Goal: Task Accomplishment & Management: Manage account settings

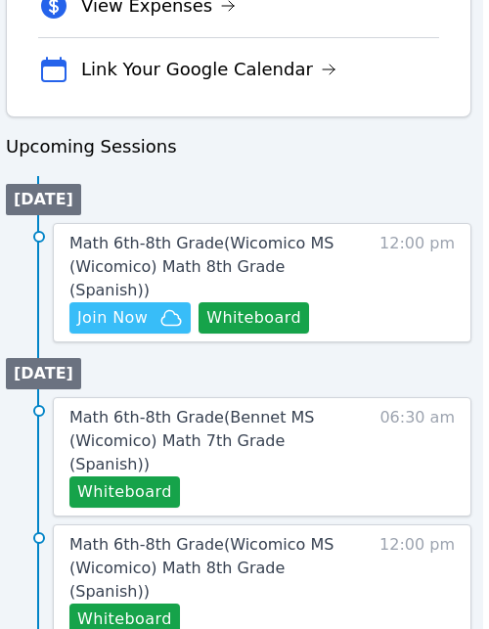
scroll to position [906, 6]
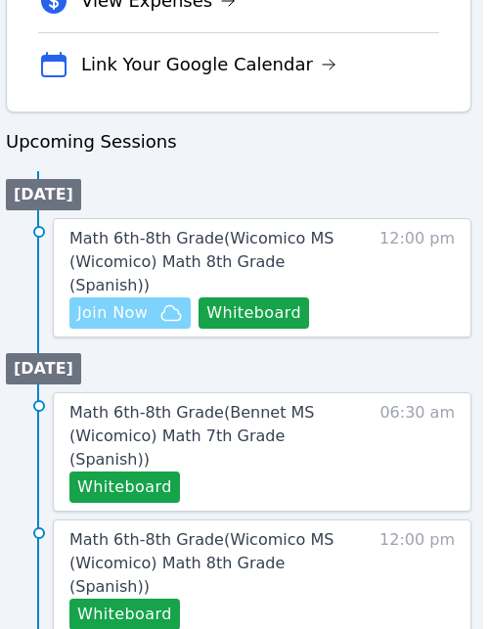
click at [123, 301] on span "Join Now" at bounding box center [112, 312] width 70 height 23
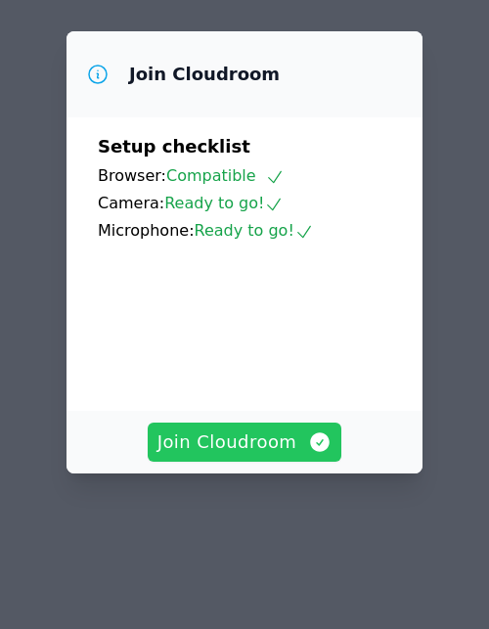
click at [255, 436] on span "Join Cloudroom" at bounding box center [245, 442] width 175 height 27
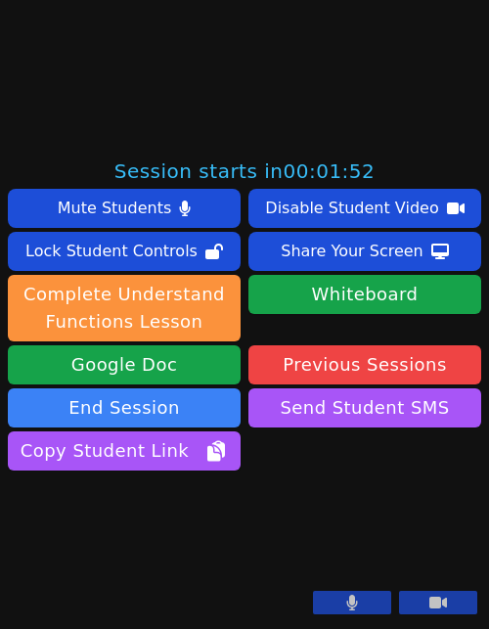
scroll to position [599, 0]
click at [360, 602] on button at bounding box center [352, 602] width 78 height 23
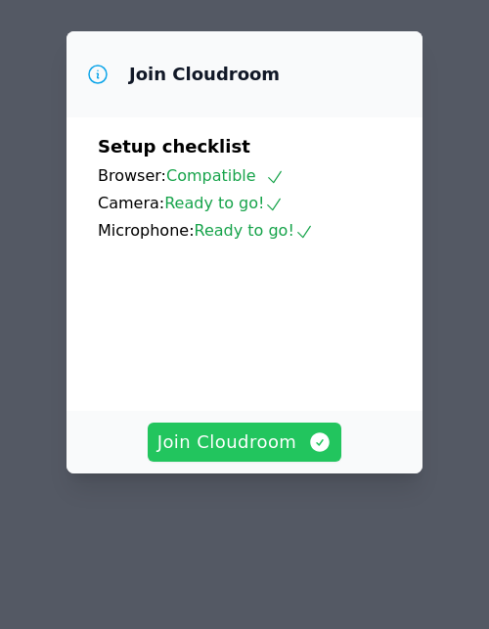
click at [237, 439] on span "Join Cloudroom" at bounding box center [245, 442] width 175 height 27
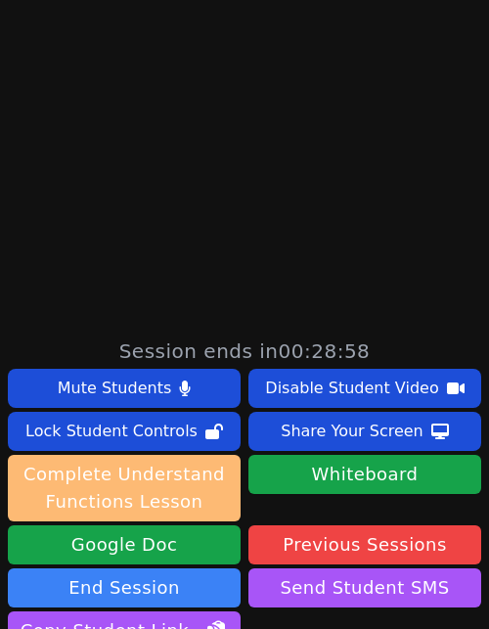
scroll to position [599, 0]
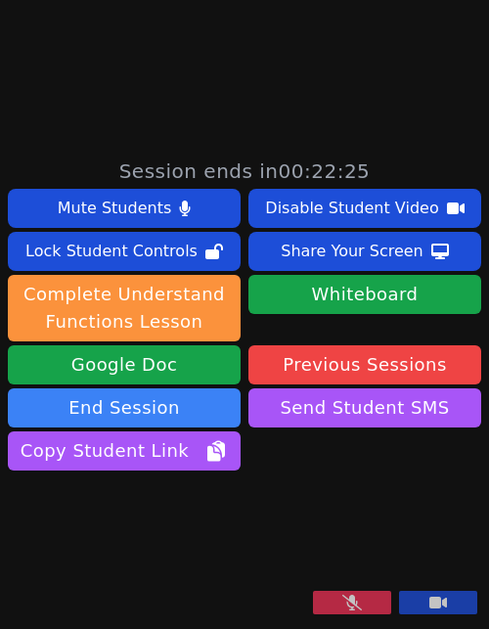
click at [364, 604] on button at bounding box center [352, 602] width 78 height 23
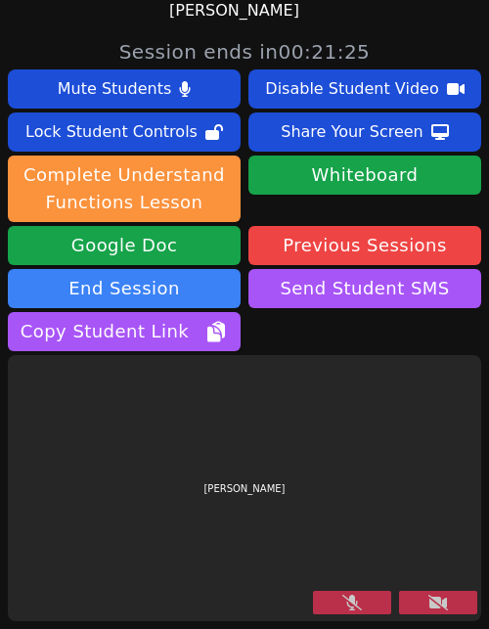
click at [346, 608] on icon at bounding box center [353, 603] width 20 height 16
click at [427, 604] on button at bounding box center [438, 602] width 78 height 23
click at [448, 602] on button at bounding box center [438, 602] width 78 height 23
click at [433, 600] on icon at bounding box center [439, 603] width 20 height 16
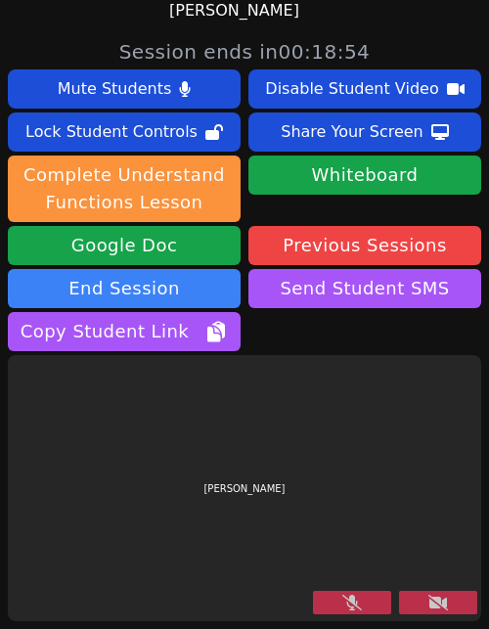
click at [379, 602] on button at bounding box center [352, 602] width 78 height 23
click at [433, 601] on icon at bounding box center [439, 603] width 20 height 16
click at [441, 601] on icon at bounding box center [439, 603] width 20 height 16
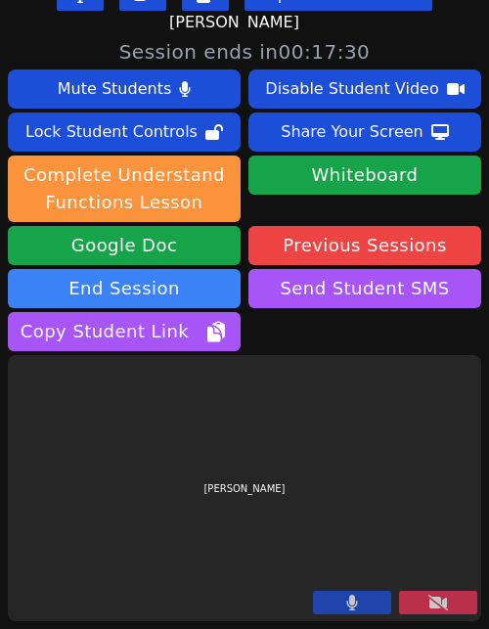
scroll to position [16, 0]
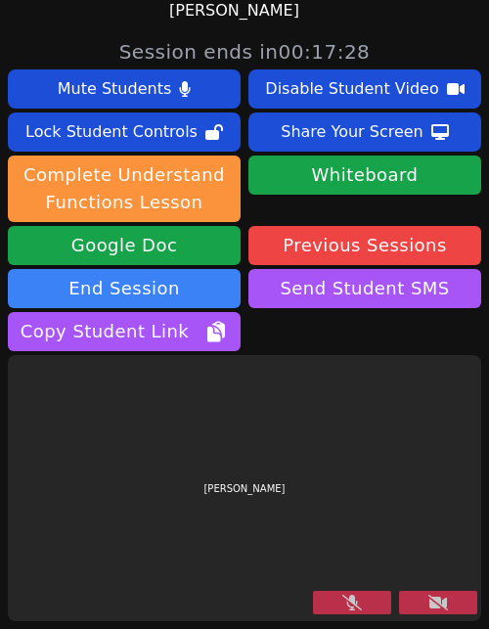
click at [370, 603] on button at bounding box center [352, 602] width 78 height 23
click at [425, 613] on button at bounding box center [438, 602] width 78 height 23
click at [427, 609] on button at bounding box center [438, 602] width 78 height 23
click at [444, 597] on icon at bounding box center [439, 603] width 20 height 16
click at [417, 601] on button at bounding box center [438, 602] width 78 height 23
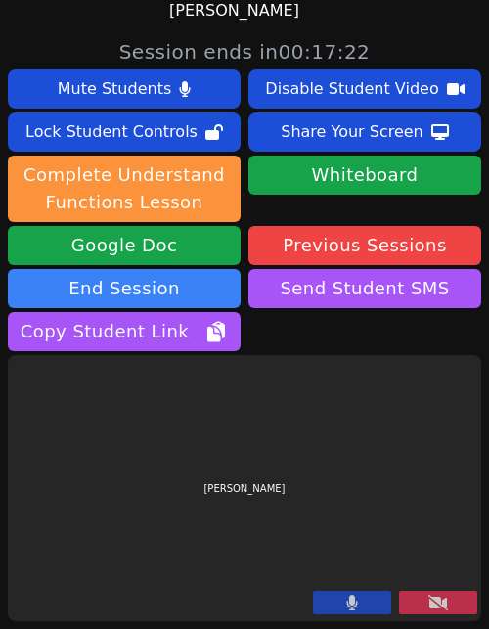
click at [425, 531] on div "[PERSON_NAME]" at bounding box center [245, 488] width 474 height 266
click at [438, 609] on icon at bounding box center [439, 603] width 20 height 16
click at [443, 601] on icon at bounding box center [439, 603] width 20 height 16
click at [418, 610] on button at bounding box center [438, 602] width 78 height 23
click at [439, 602] on icon at bounding box center [439, 603] width 20 height 16
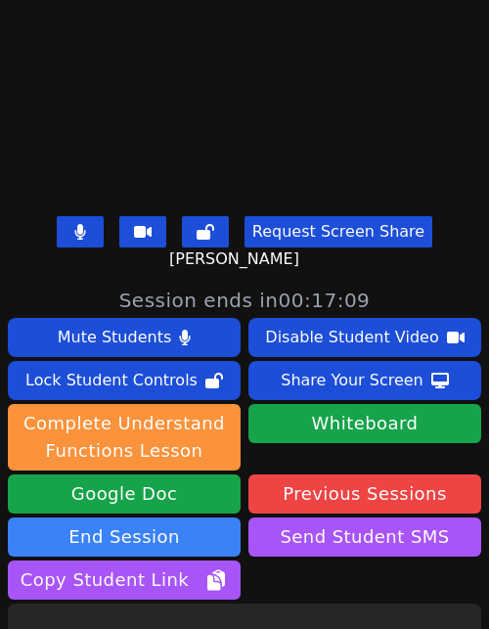
scroll to position [599, 0]
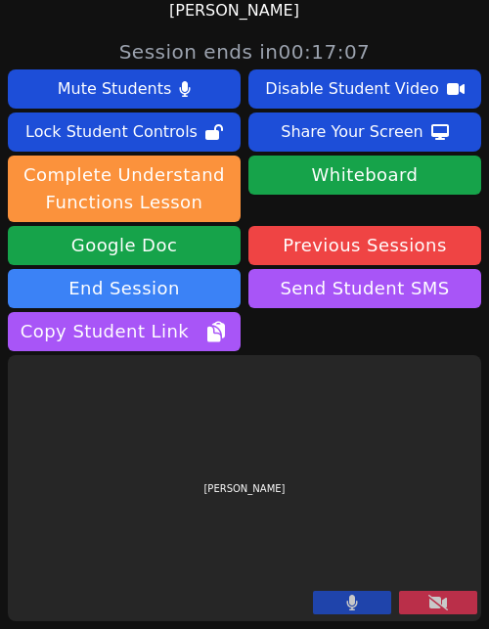
click at [439, 599] on icon at bounding box center [439, 603] width 20 height 16
click at [439, 600] on icon at bounding box center [439, 603] width 20 height 16
click at [433, 598] on icon at bounding box center [439, 603] width 20 height 16
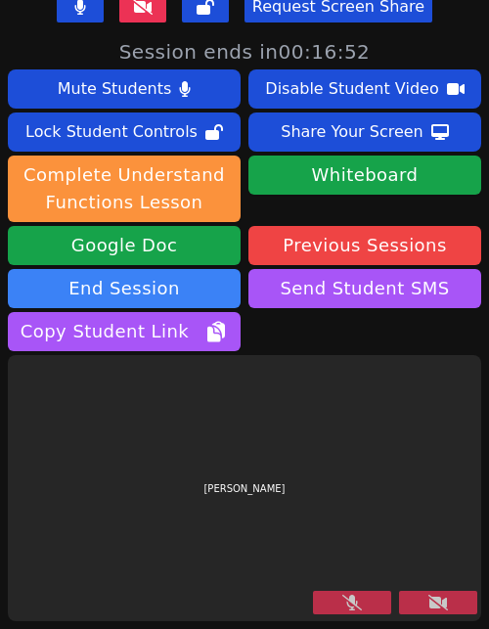
scroll to position [4, 0]
click at [355, 620] on div "[PERSON_NAME]" at bounding box center [245, 488] width 474 height 266
click at [368, 608] on button at bounding box center [352, 602] width 78 height 23
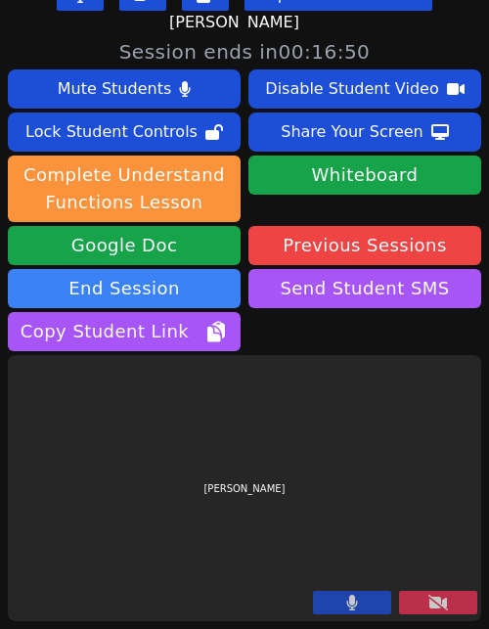
scroll to position [16, 0]
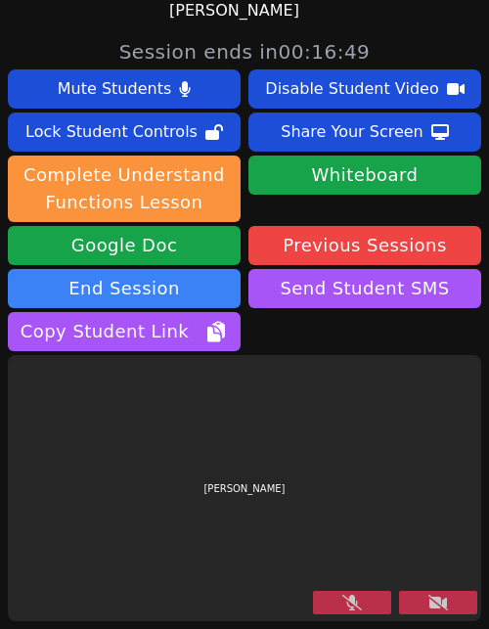
click at [376, 601] on button at bounding box center [352, 602] width 78 height 23
click at [414, 600] on button at bounding box center [438, 602] width 78 height 23
click at [441, 606] on icon at bounding box center [439, 603] width 20 height 16
click at [366, 612] on button at bounding box center [352, 602] width 78 height 23
click at [436, 604] on icon at bounding box center [439, 603] width 20 height 16
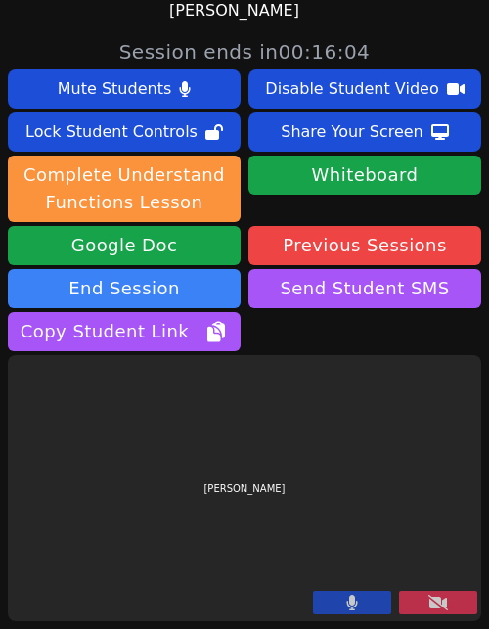
click at [423, 604] on button at bounding box center [438, 602] width 78 height 23
click at [438, 609] on icon at bounding box center [439, 603] width 20 height 16
click at [429, 602] on icon at bounding box center [439, 603] width 20 height 16
click at [335, 607] on button at bounding box center [352, 602] width 78 height 23
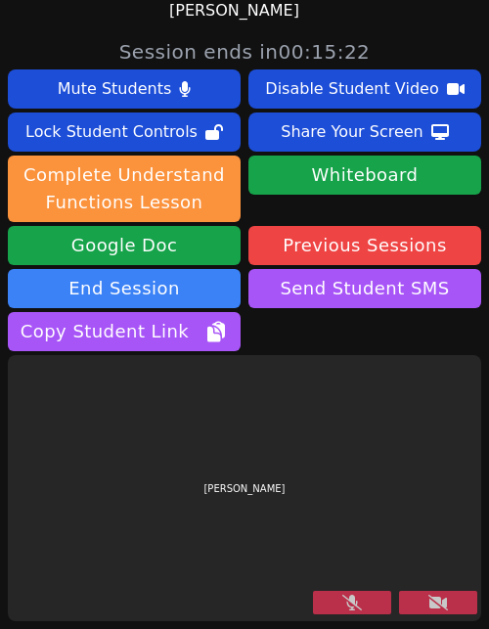
click at [357, 608] on icon at bounding box center [353, 603] width 20 height 16
click at [426, 598] on button at bounding box center [438, 602] width 78 height 23
click at [435, 614] on button at bounding box center [438, 602] width 78 height 23
click at [354, 608] on icon at bounding box center [353, 603] width 20 height 16
click at [354, 608] on icon at bounding box center [352, 603] width 11 height 16
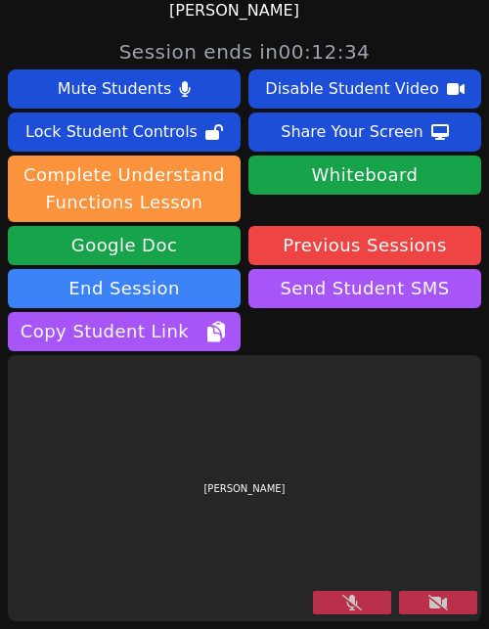
click at [354, 608] on icon at bounding box center [353, 603] width 20 height 16
click at [442, 605] on icon at bounding box center [439, 603] width 20 height 16
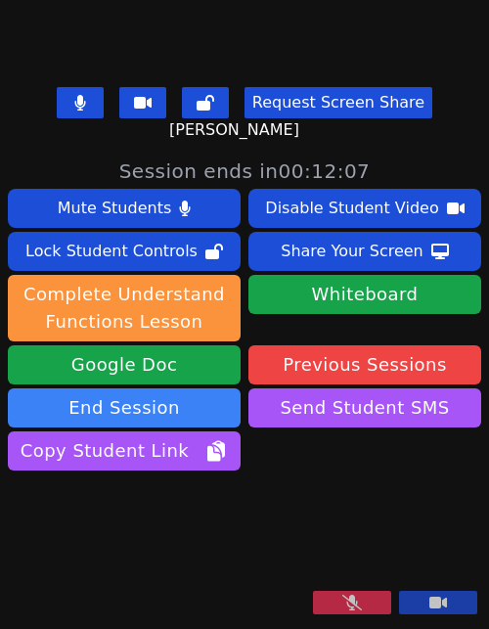
click at [369, 602] on button at bounding box center [352, 602] width 78 height 23
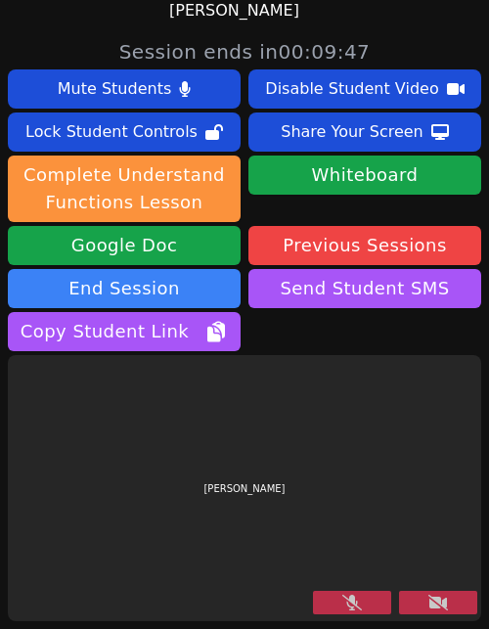
click at [344, 603] on icon at bounding box center [353, 603] width 20 height 16
click at [344, 603] on button at bounding box center [352, 602] width 78 height 23
click at [365, 603] on button at bounding box center [352, 602] width 78 height 23
click at [413, 606] on button at bounding box center [438, 602] width 78 height 23
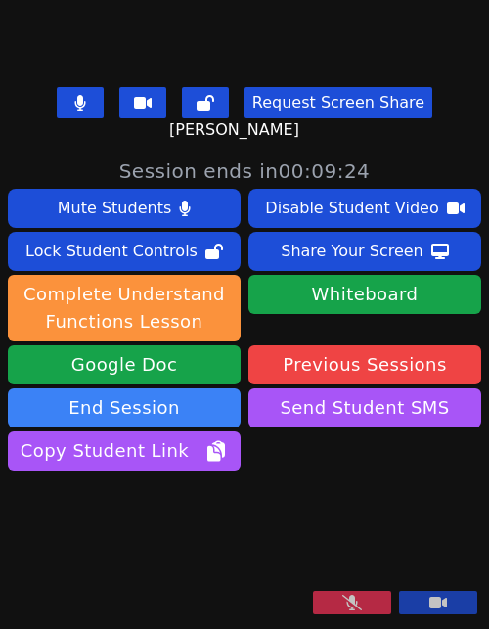
click at [366, 606] on button at bounding box center [352, 602] width 78 height 23
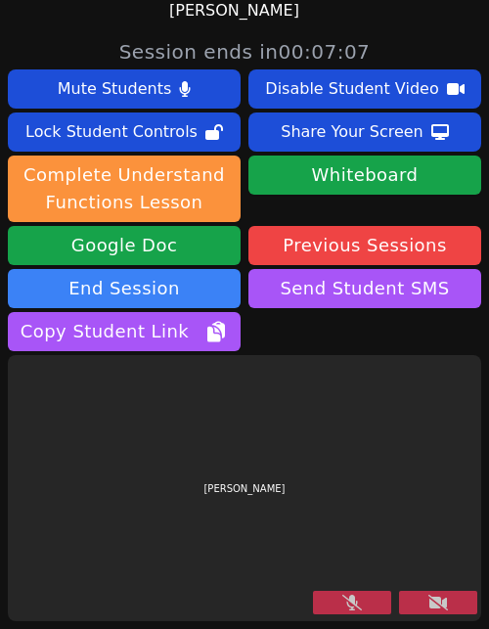
click at [339, 608] on button at bounding box center [352, 602] width 78 height 23
click at [421, 604] on button at bounding box center [438, 602] width 78 height 23
click at [451, 607] on button at bounding box center [438, 602] width 78 height 23
click at [336, 608] on button at bounding box center [352, 602] width 78 height 23
click at [462, 608] on button at bounding box center [438, 602] width 78 height 23
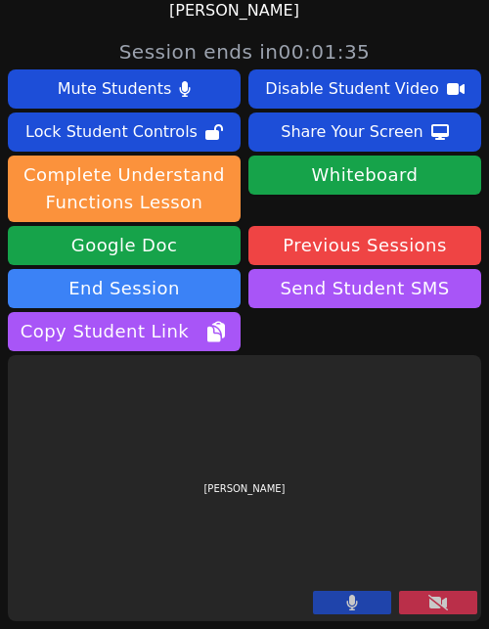
click at [462, 608] on button at bounding box center [438, 602] width 78 height 23
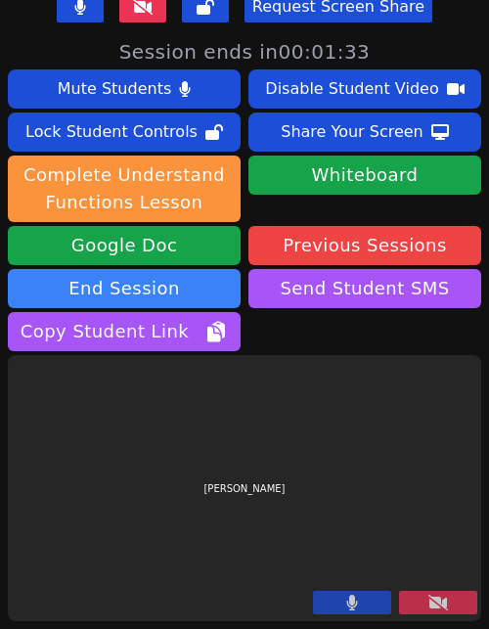
click at [433, 592] on button at bounding box center [438, 602] width 78 height 23
click at [440, 603] on icon at bounding box center [439, 603] width 20 height 16
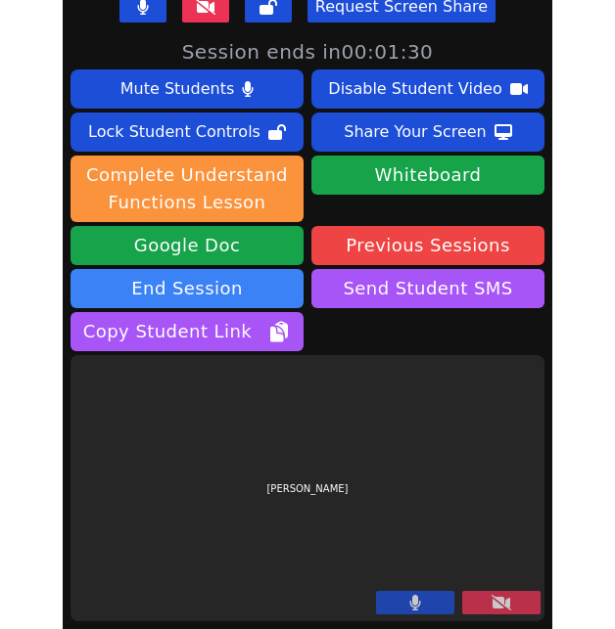
scroll to position [16, 0]
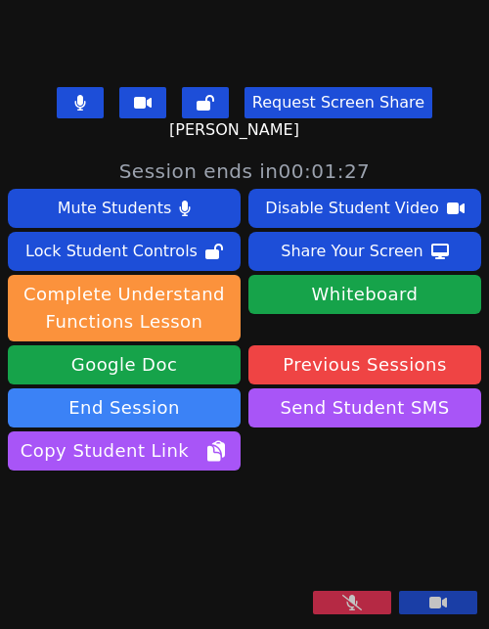
click at [373, 612] on button at bounding box center [352, 602] width 78 height 23
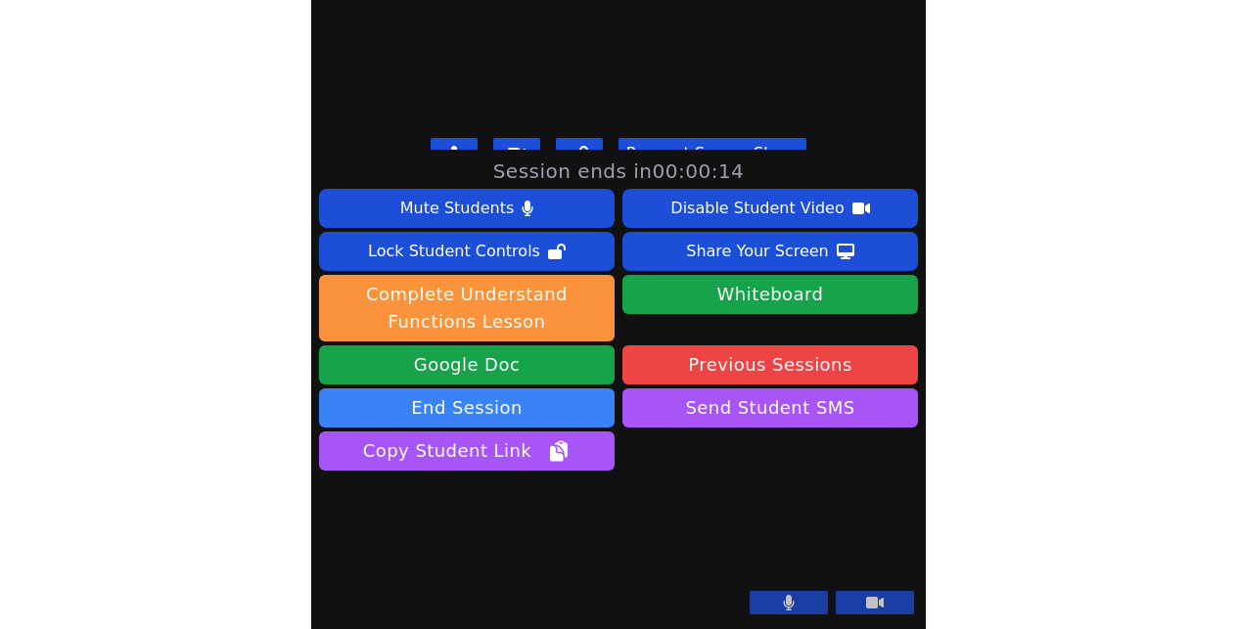
scroll to position [75, 0]
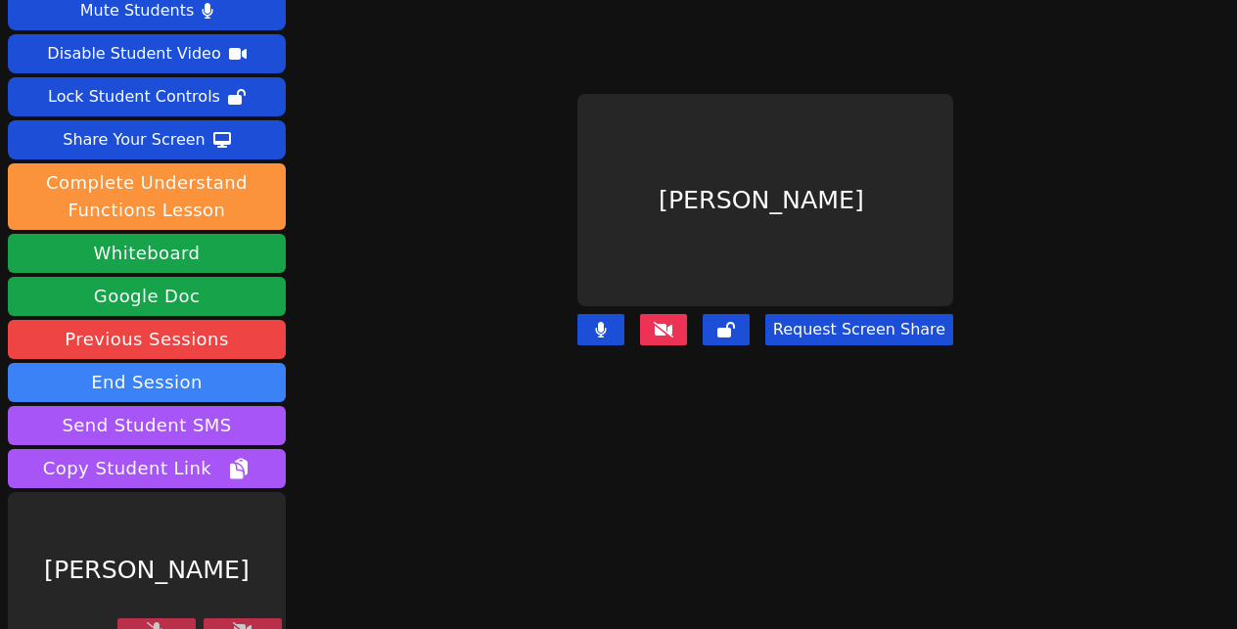
click at [166, 619] on button at bounding box center [156, 630] width 78 height 23
click at [252, 623] on icon at bounding box center [243, 631] width 20 height 16
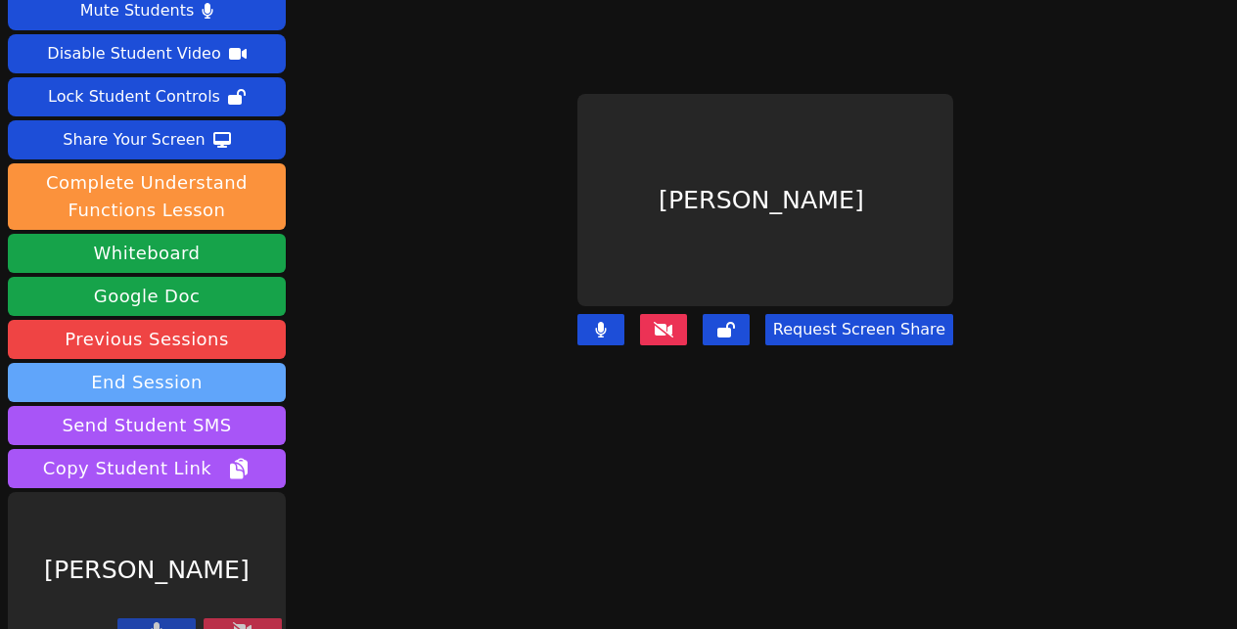
click at [182, 363] on button "End Session" at bounding box center [147, 382] width 278 height 39
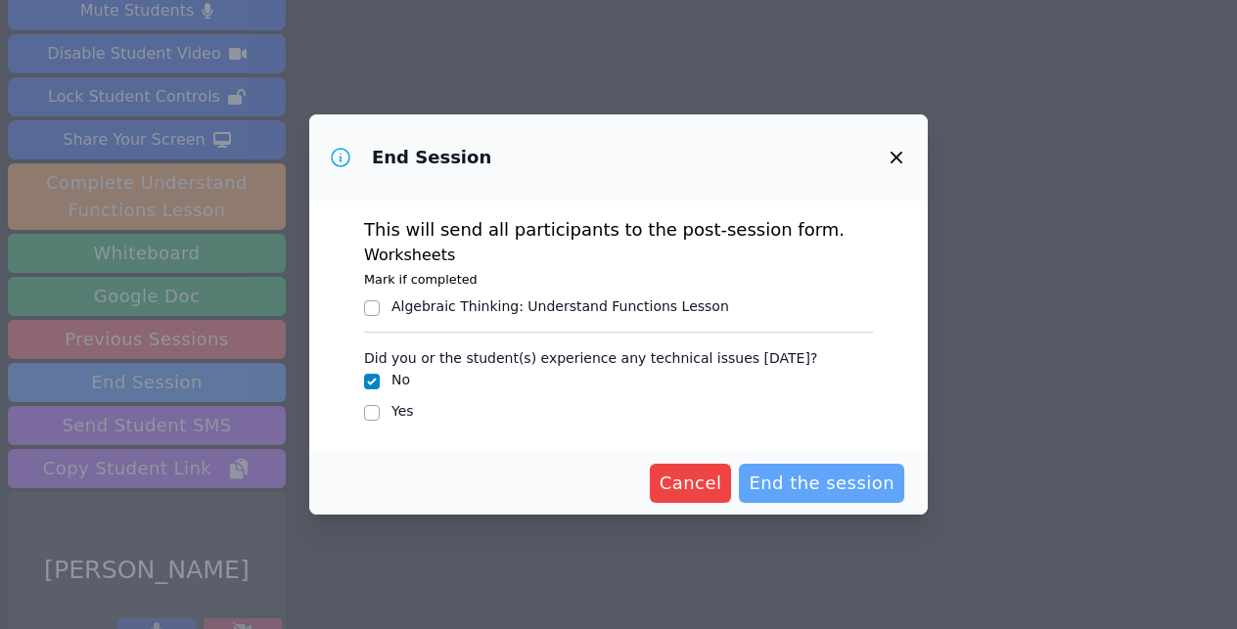
click at [488, 487] on span "End the session" at bounding box center [822, 483] width 146 height 27
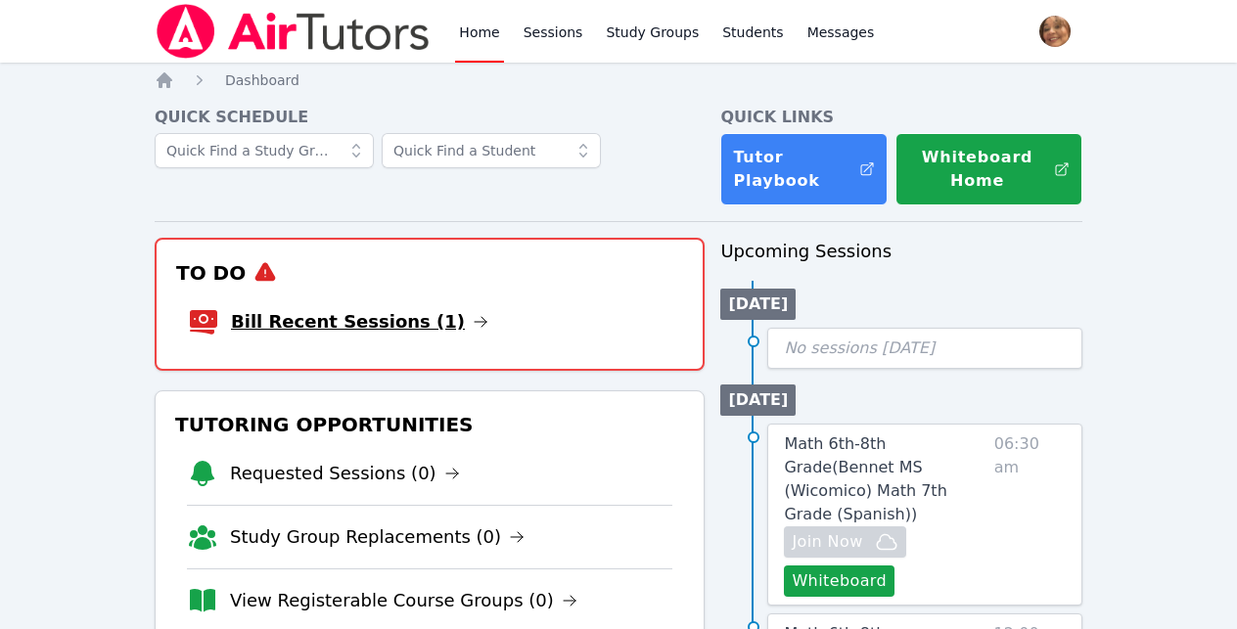
click at [368, 313] on link "Bill Recent Sessions (1)" at bounding box center [359, 321] width 257 height 27
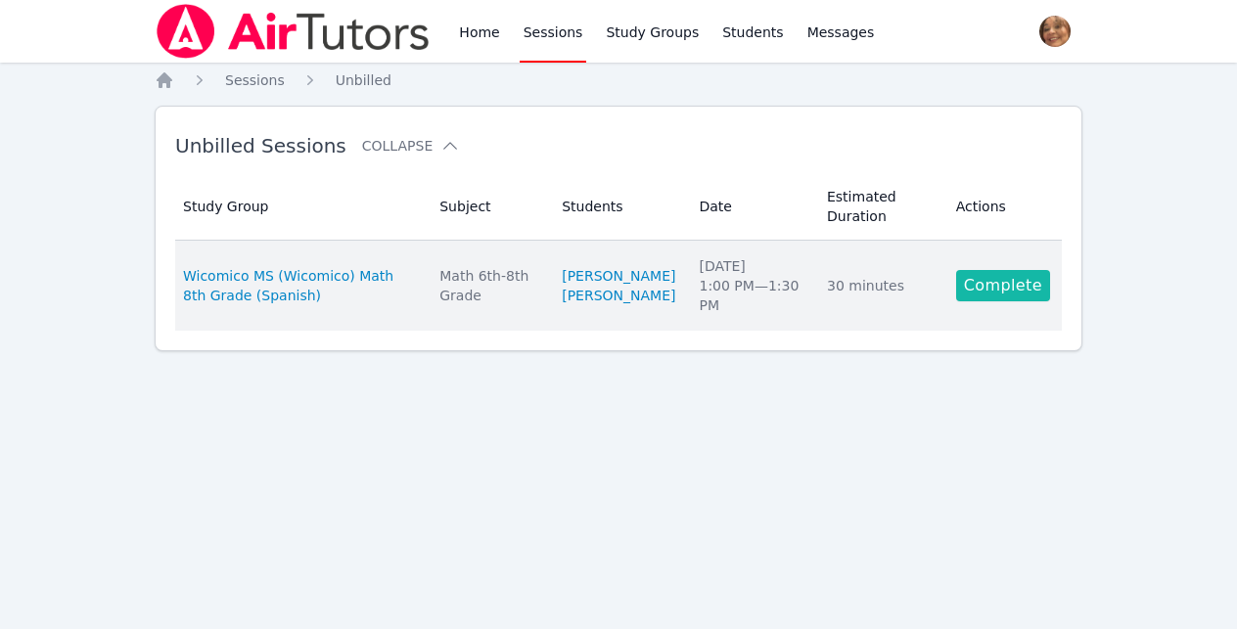
click at [1042, 292] on link "Complete" at bounding box center [1003, 285] width 94 height 31
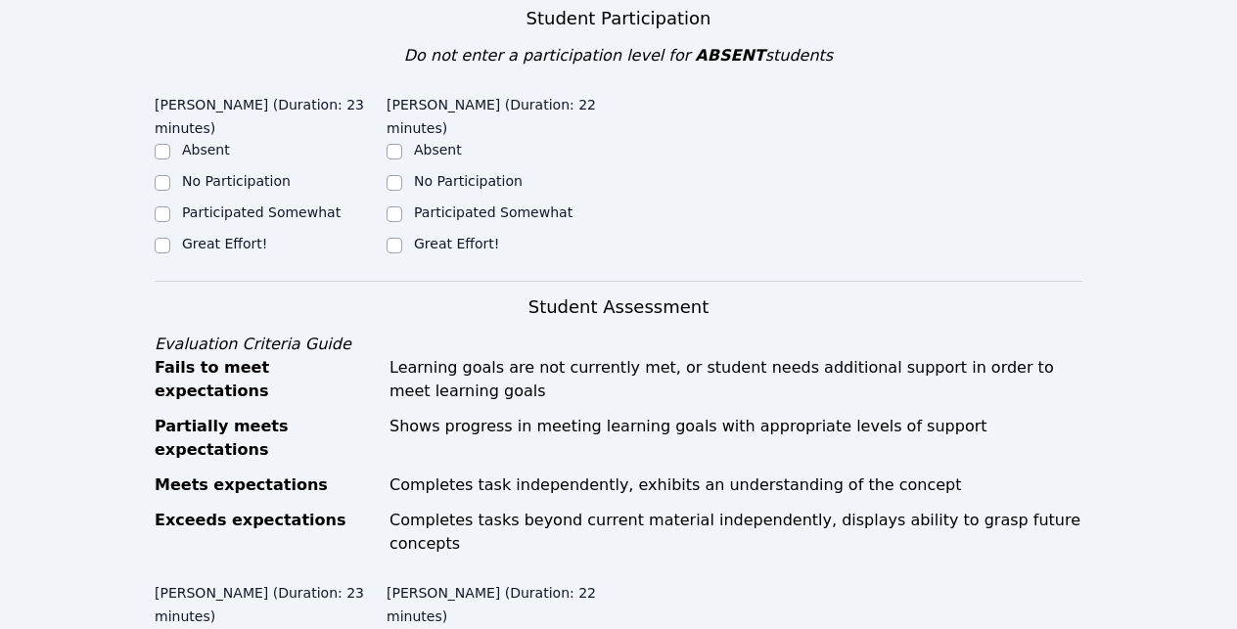
scroll to position [737, 0]
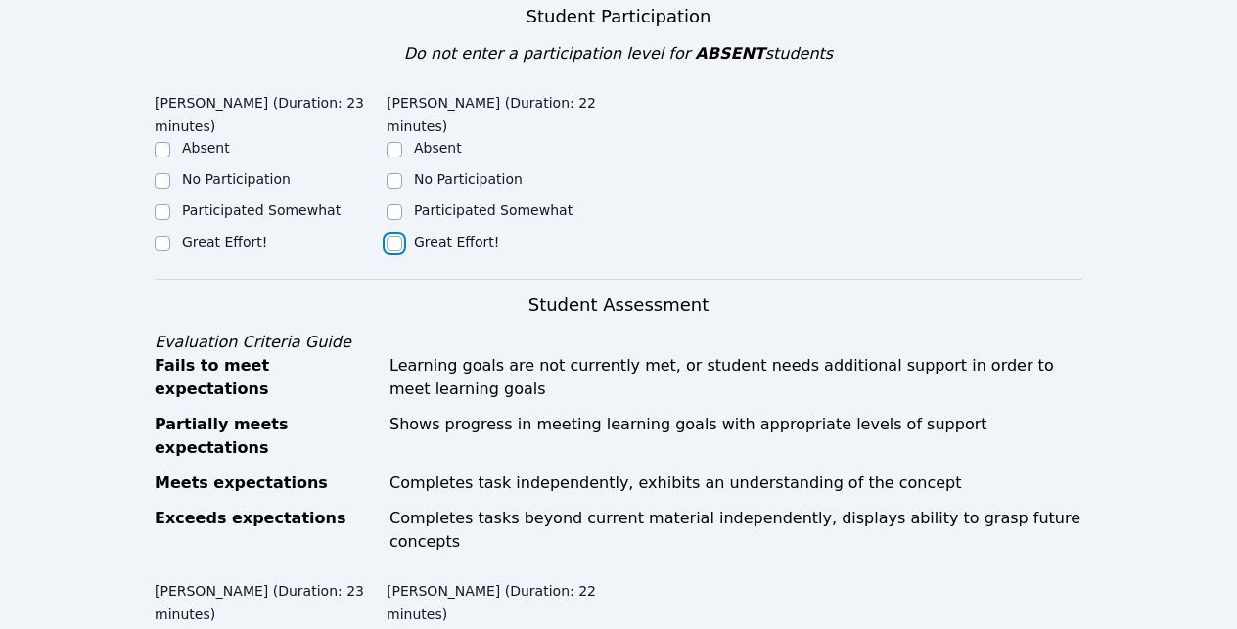
click at [392, 236] on input "Great Effort!" at bounding box center [395, 244] width 16 height 16
checkbox input "true"
click at [165, 236] on input "Great Effort!" at bounding box center [163, 244] width 16 height 16
checkbox input "true"
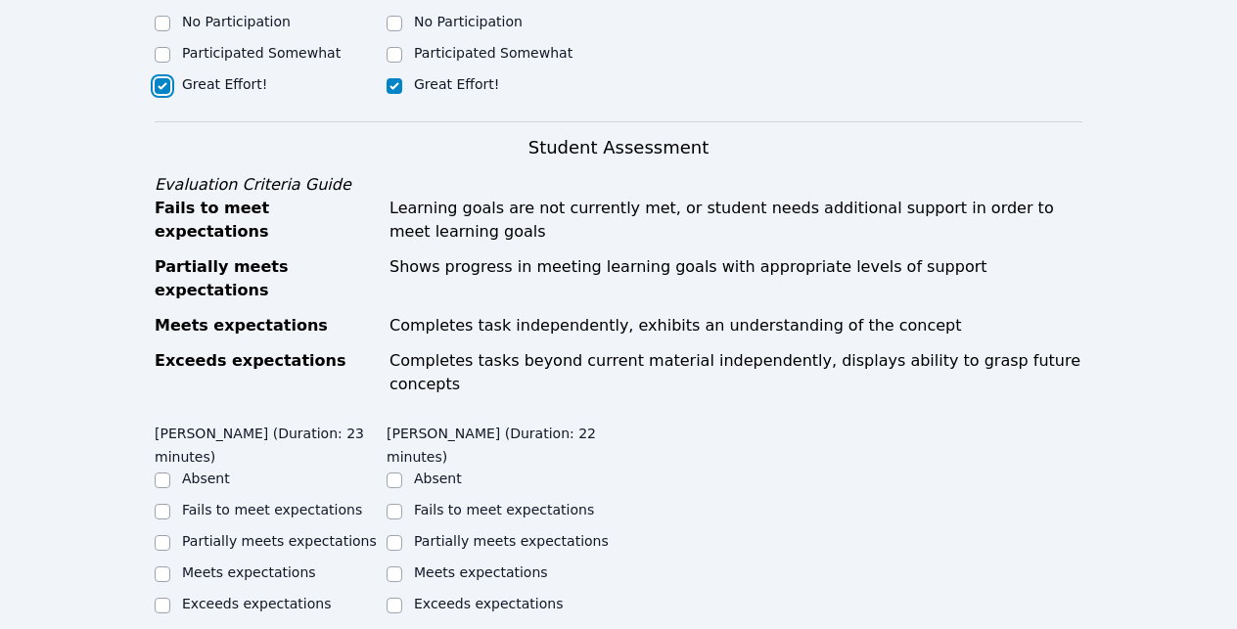
scroll to position [900, 0]
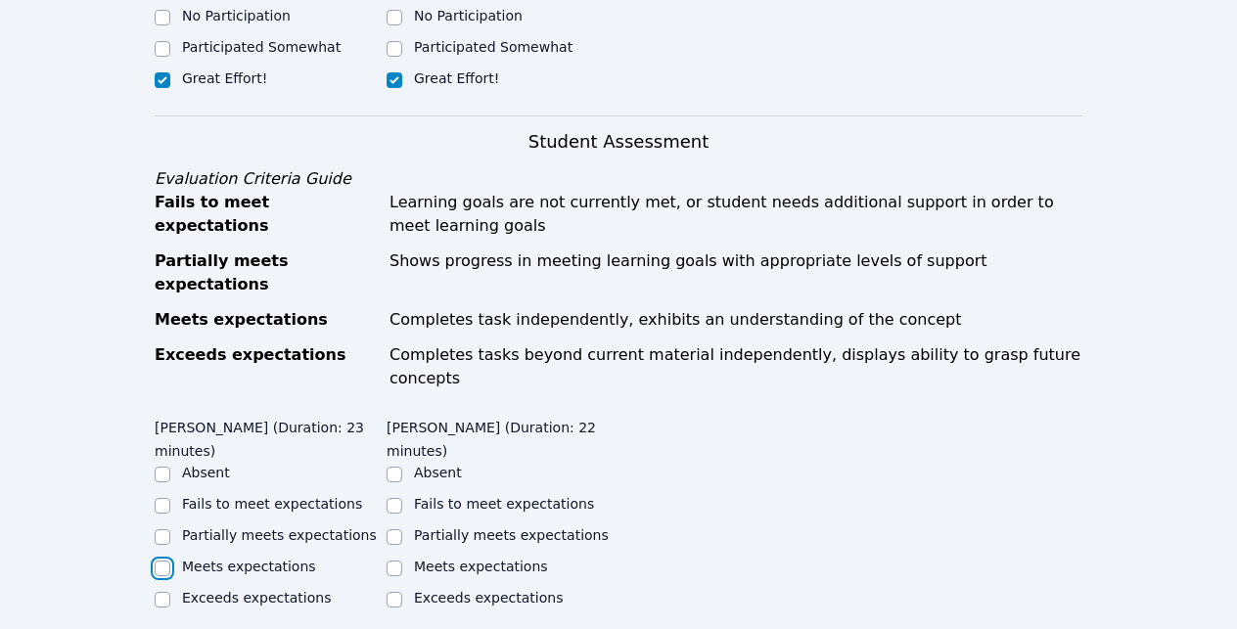
click at [157, 561] on input "Meets expectations" at bounding box center [163, 569] width 16 height 16
checkbox input "true"
click at [396, 561] on input "Meets expectations" at bounding box center [395, 569] width 16 height 16
checkbox input "true"
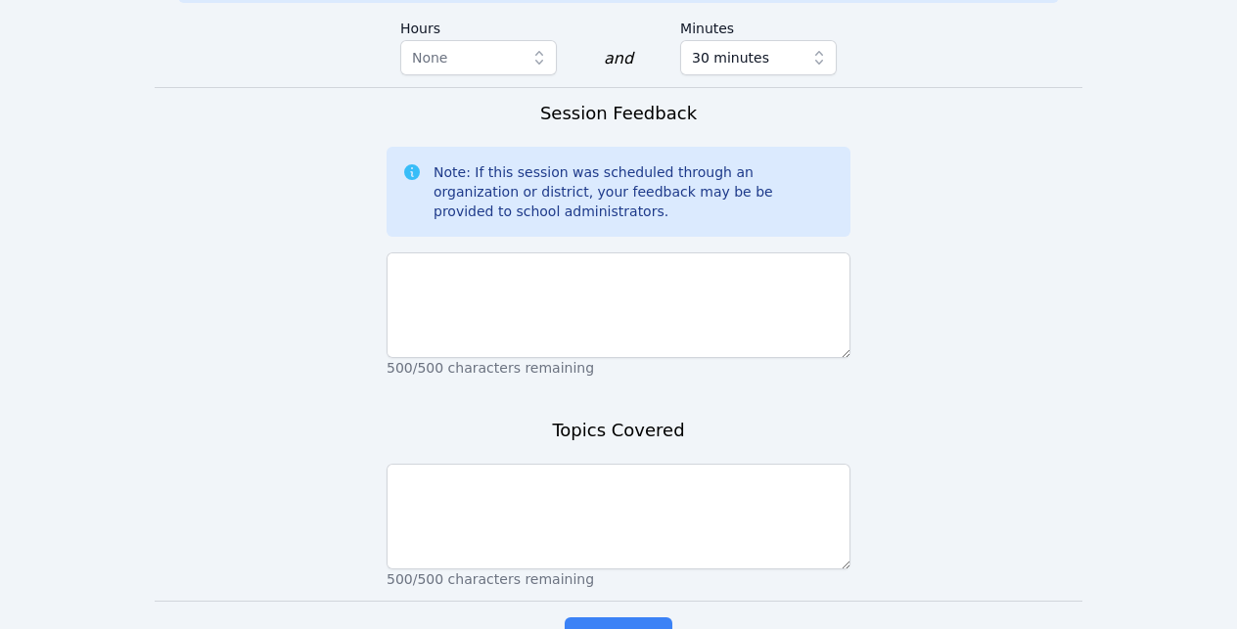
scroll to position [1671, 0]
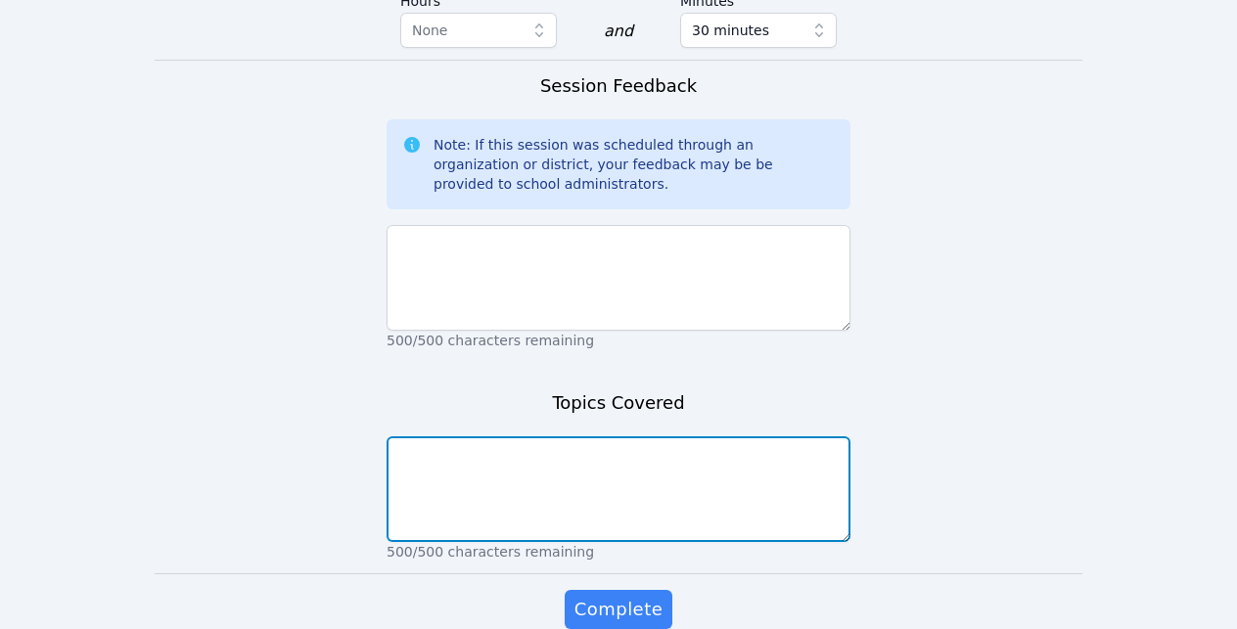
click at [518, 437] on textarea at bounding box center [619, 490] width 464 height 106
type textarea "Transformations"
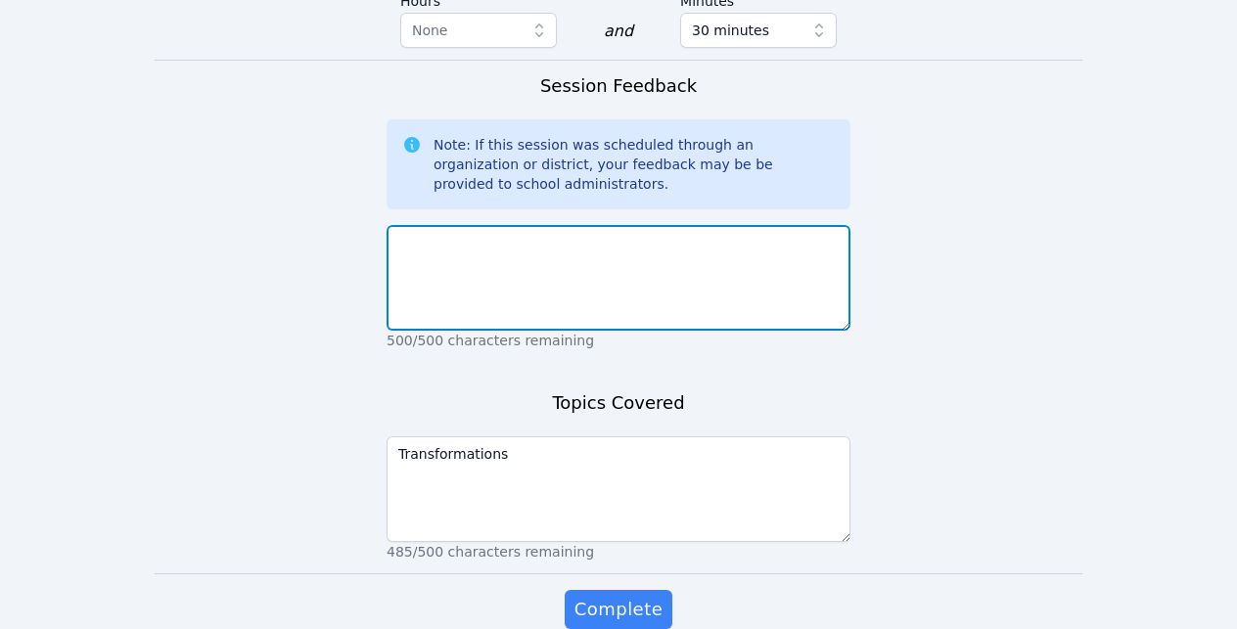
click at [480, 225] on textarea at bounding box center [619, 278] width 464 height 106
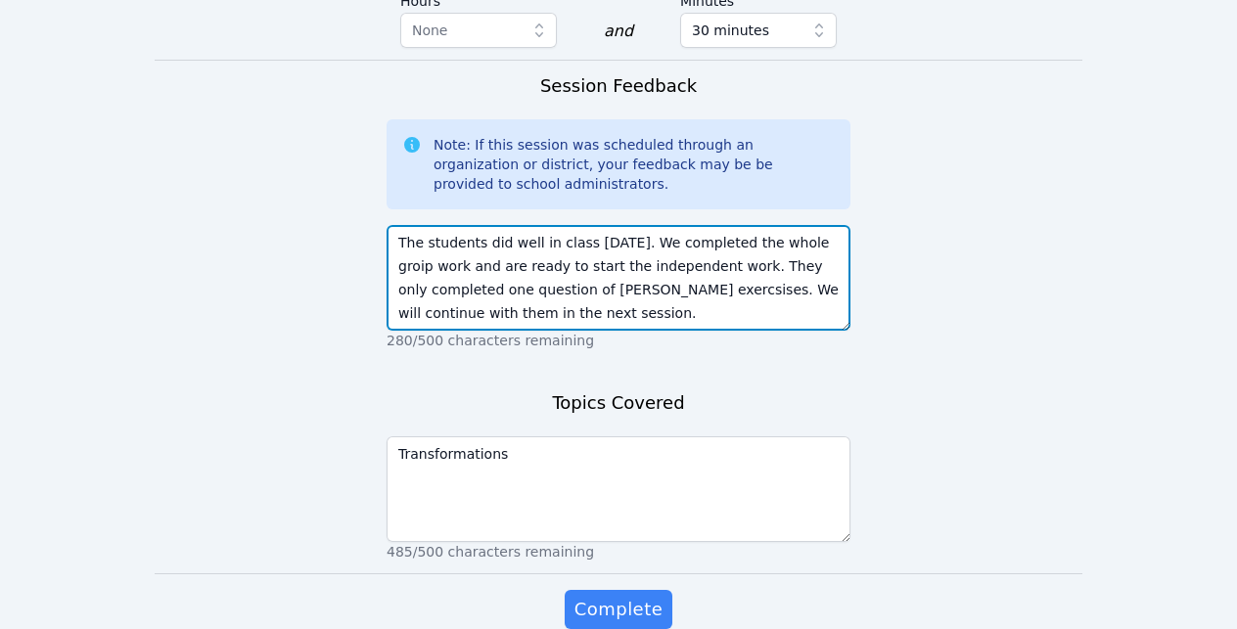
click at [598, 225] on textarea "The students did well in class today. We completed the whole groip work and are…" at bounding box center [619, 278] width 464 height 106
click at [643, 225] on textarea "The students did well in class today. We completed the whole groip work and are…" at bounding box center [619, 278] width 464 height 106
type textarea "The students did well in class today. We completed the whole groip work and are…"
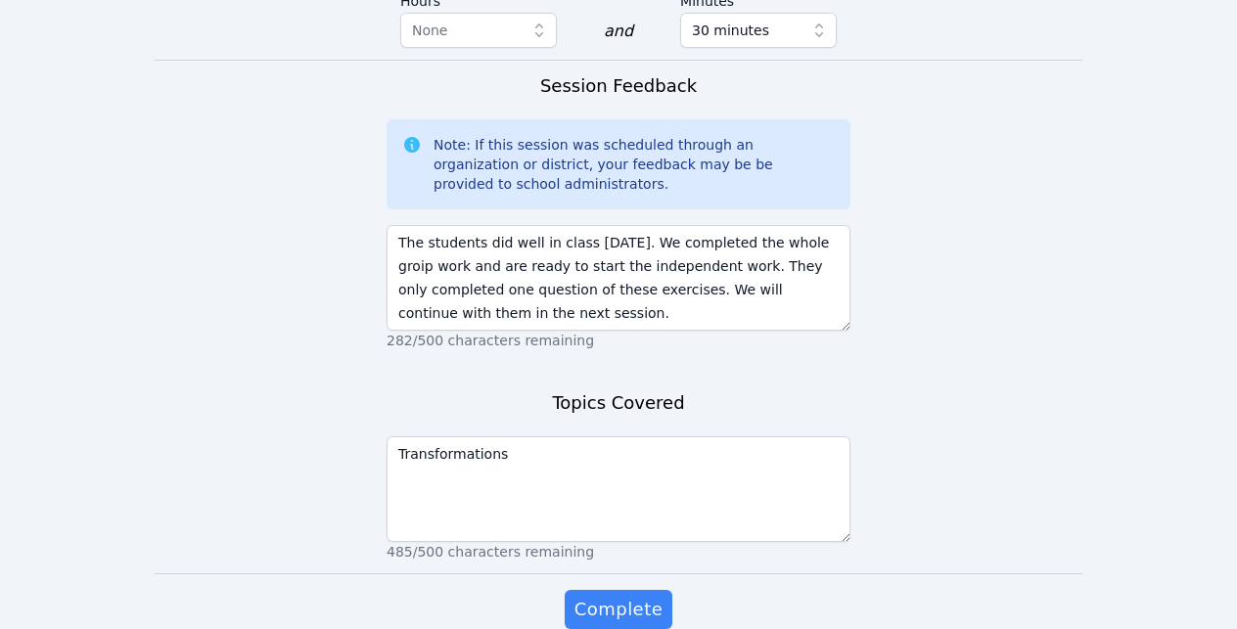
click at [753, 260] on div "Session Feedback Note: If this session was scheduled through an organization or…" at bounding box center [619, 217] width 464 height 290
click at [618, 596] on span "Complete" at bounding box center [619, 609] width 88 height 27
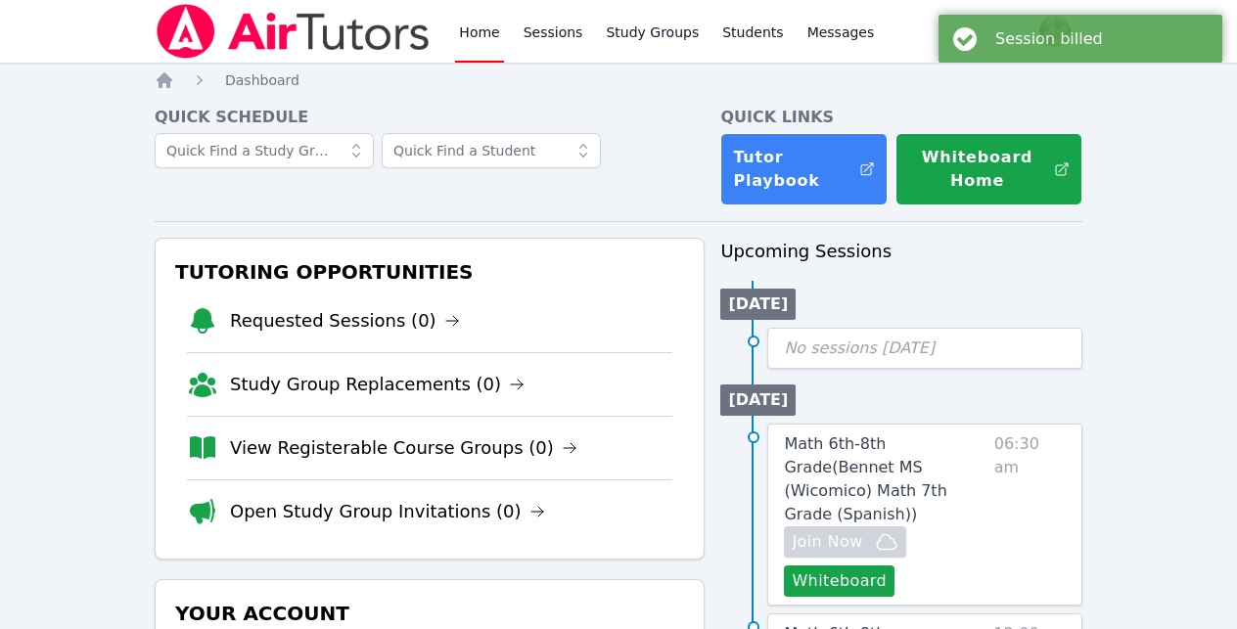
click at [475, 25] on link "Home" at bounding box center [479, 31] width 48 height 63
